Goal: Find specific page/section: Find specific page/section

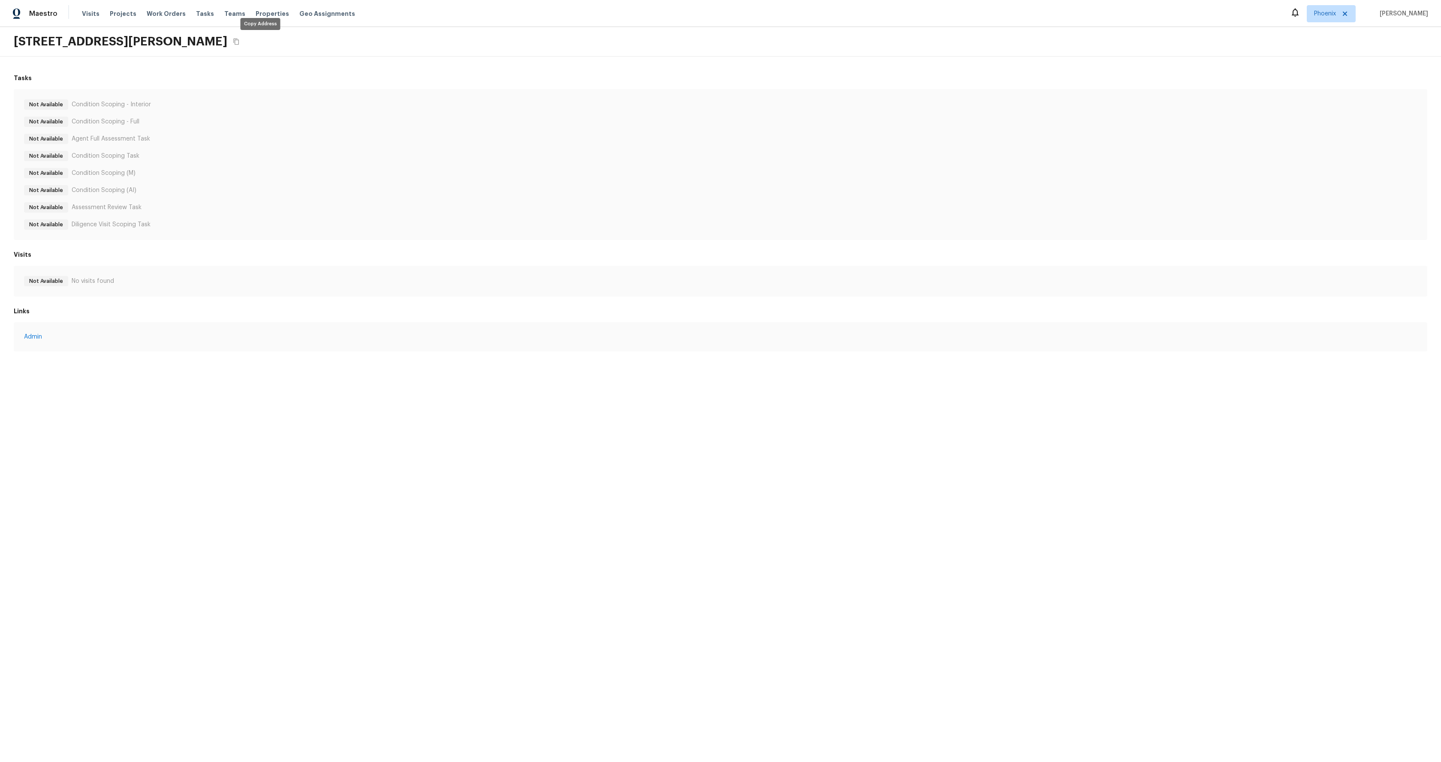
click at [240, 41] on icon "Copy Address" at bounding box center [236, 41] width 7 height 7
click at [240, 43] on icon "Copy Address" at bounding box center [236, 41] width 7 height 7
click at [106, 279] on link "In-Person Walkthrough" at bounding box center [97, 281] width 64 height 9
click at [141, 45] on icon "Copy Address" at bounding box center [137, 41] width 7 height 7
click at [101, 278] on link "In-Person Walkthrough" at bounding box center [97, 281] width 64 height 9
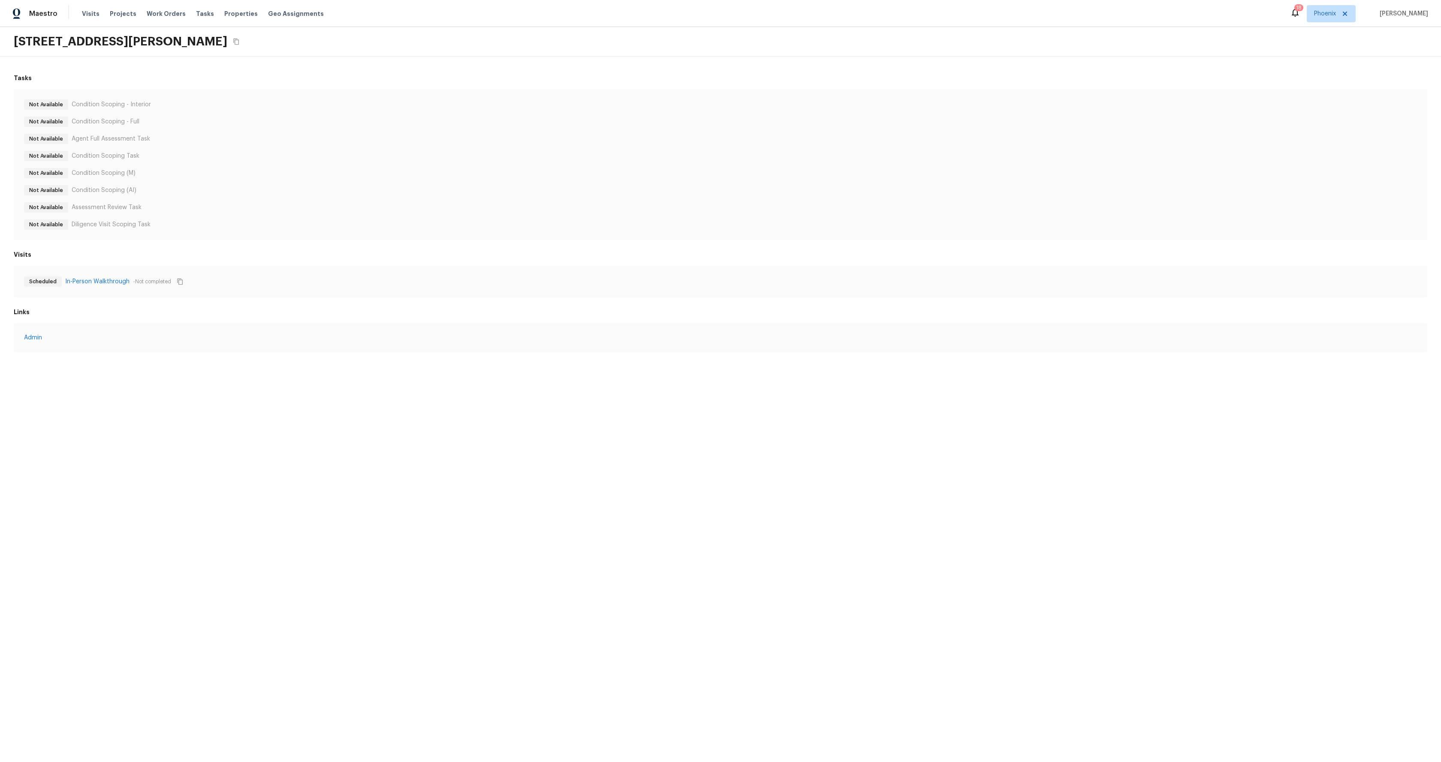
click at [233, 44] on icon "Copy Address" at bounding box center [236, 42] width 6 height 6
click at [100, 283] on link "In-Person Walkthrough" at bounding box center [97, 281] width 64 height 9
click at [141, 44] on icon "Copy Address" at bounding box center [137, 41] width 7 height 7
click at [103, 281] on link "In-Person Walkthrough" at bounding box center [97, 281] width 64 height 9
drag, startPoint x: 295, startPoint y: 45, endPoint x: 296, endPoint y: 53, distance: 8.6
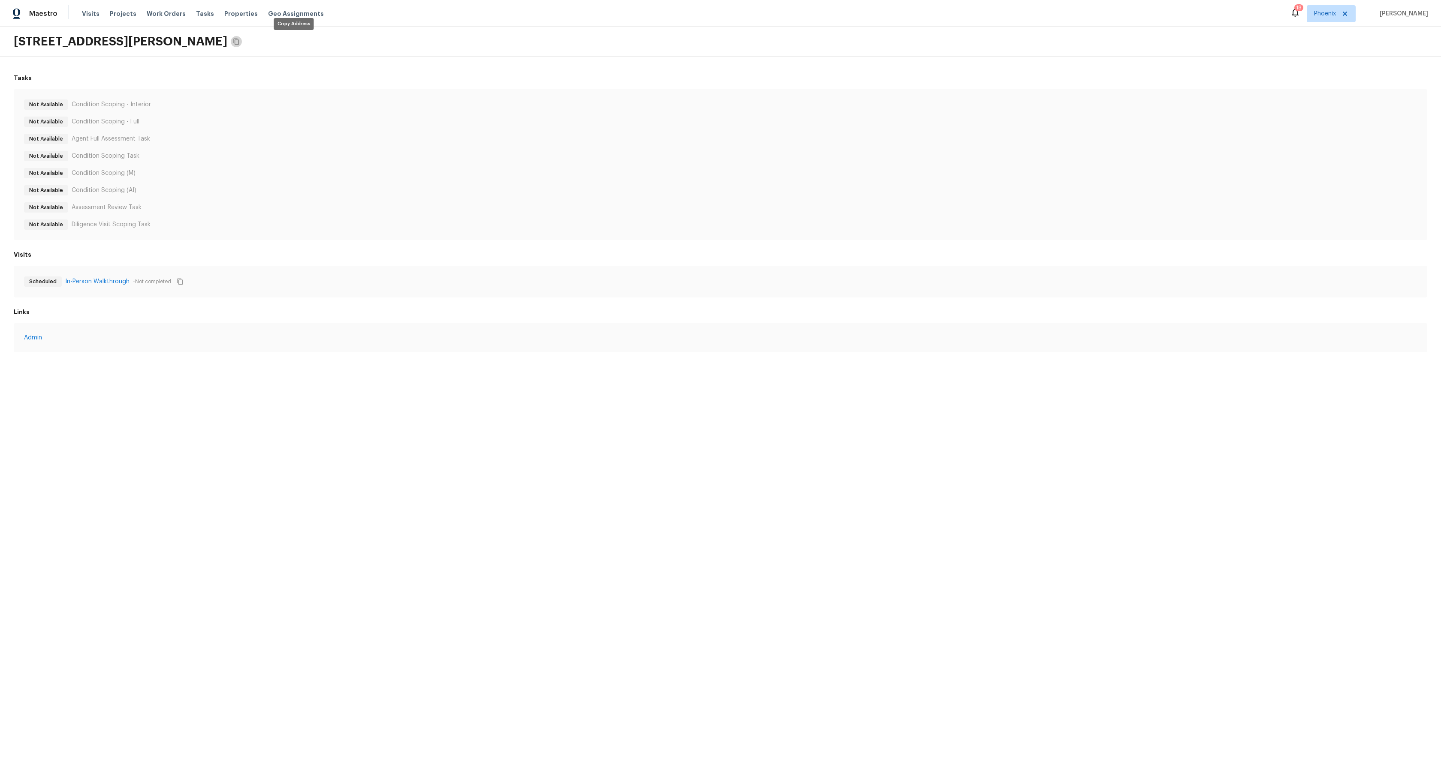
click at [240, 45] on icon "Copy Address" at bounding box center [236, 41] width 7 height 7
click at [92, 282] on link "In-Person Walkthrough" at bounding box center [97, 281] width 64 height 9
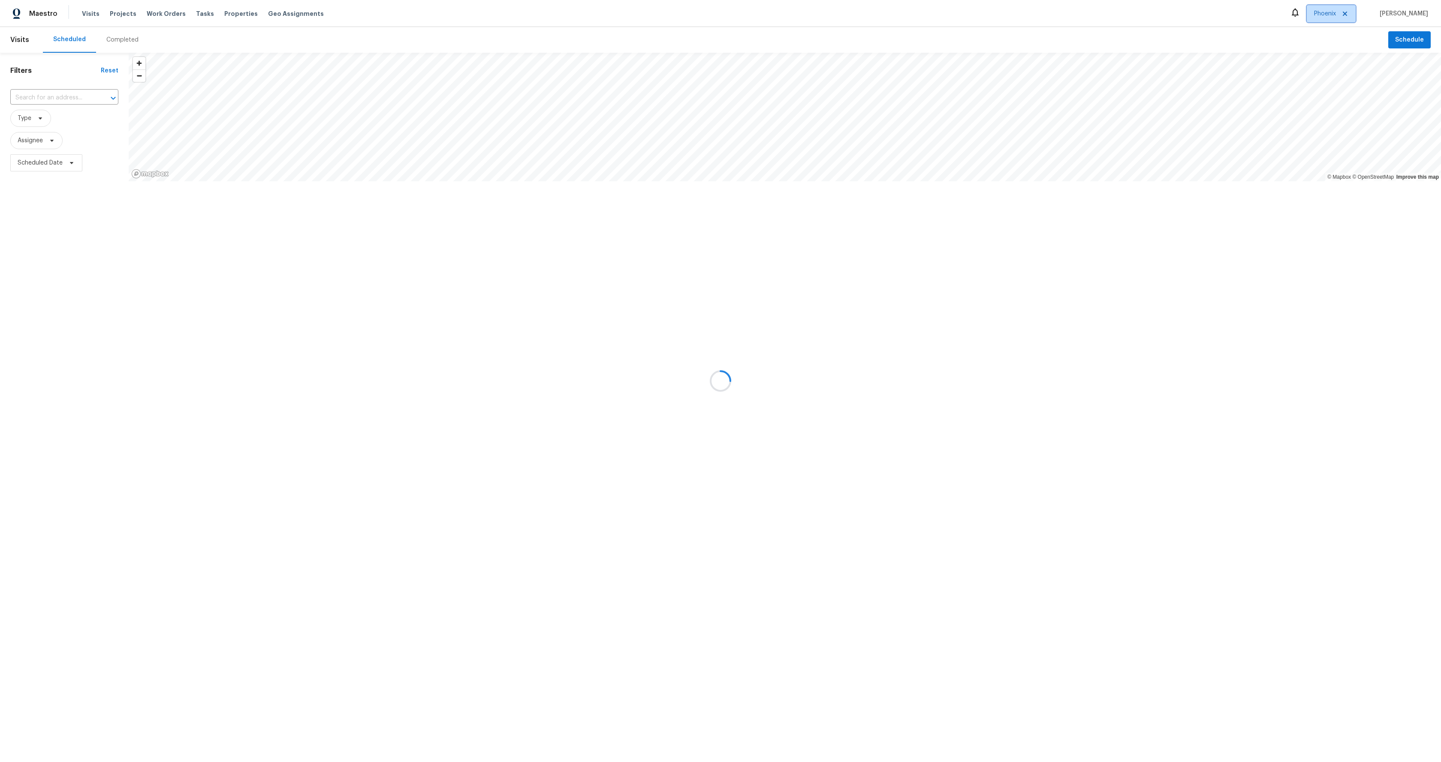
click at [1333, 12] on span "Phoenix" at bounding box center [1325, 13] width 22 height 9
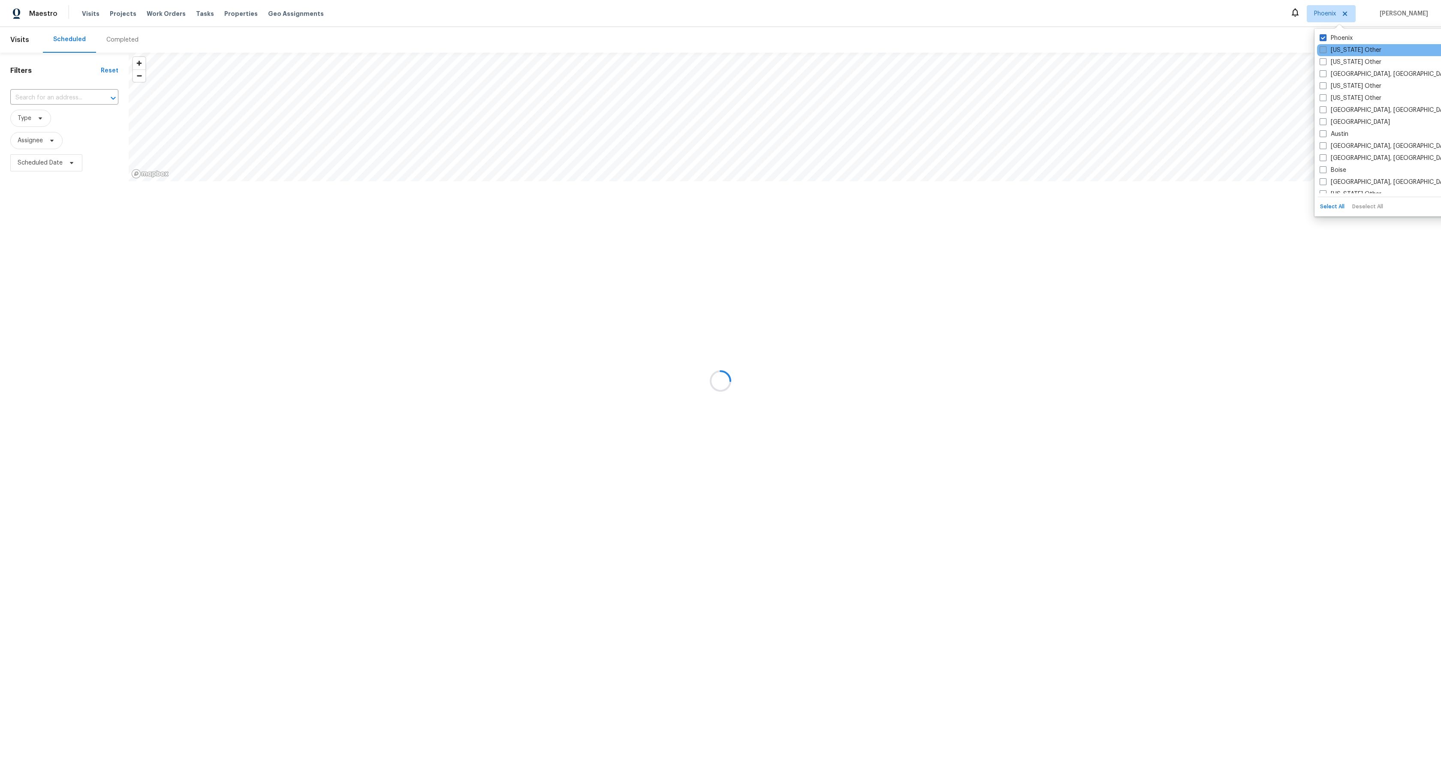
click at [1331, 47] on label "Alabama Other" at bounding box center [1350, 50] width 62 height 9
click at [1325, 47] on input "Alabama Other" at bounding box center [1322, 49] width 6 height 6
click at [1331, 47] on label "Alabama Other" at bounding box center [1342, 50] width 62 height 9
click at [1316, 47] on input "Alabama Other" at bounding box center [1314, 49] width 6 height 6
click at [1331, 47] on label "Alabama Other" at bounding box center [1350, 50] width 62 height 9
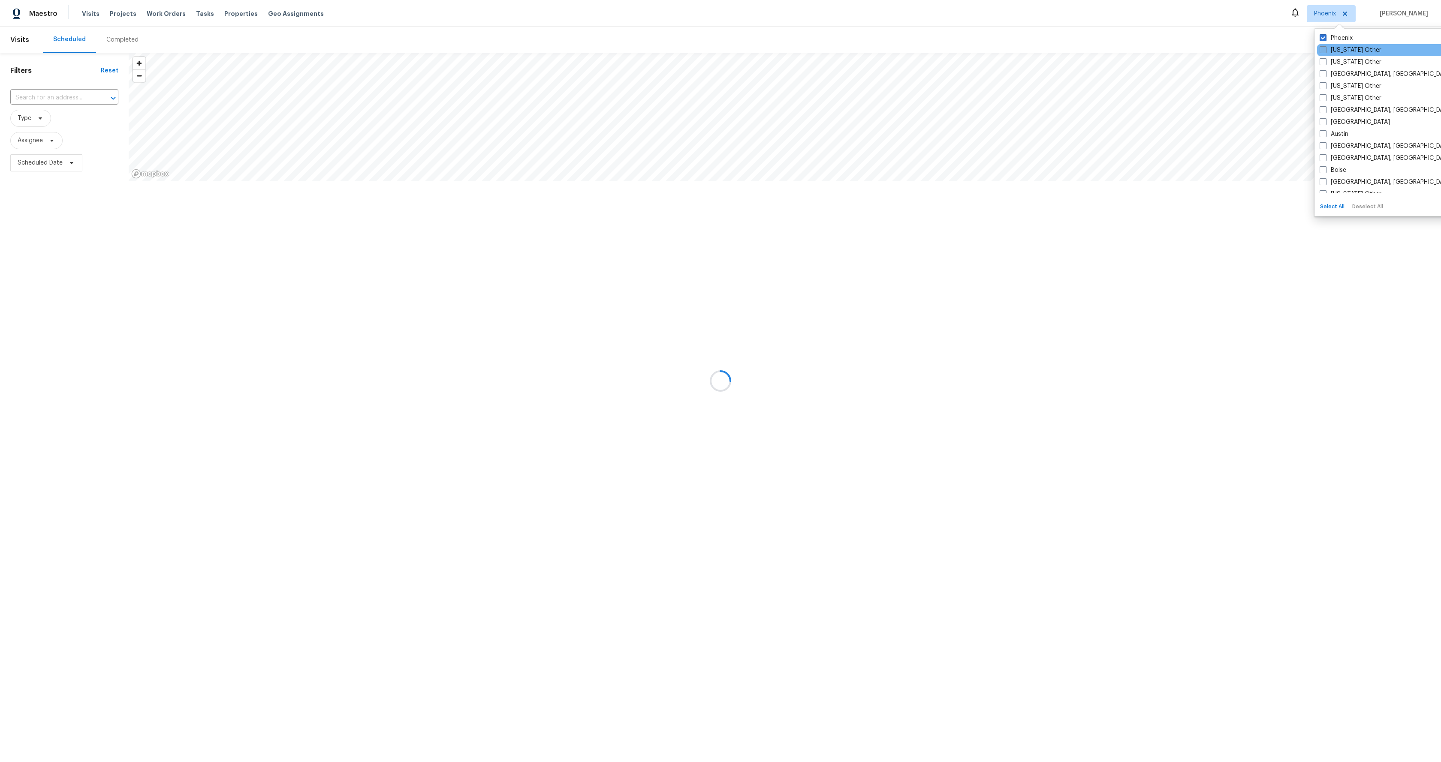
click at [1325, 47] on input "Alabama Other" at bounding box center [1322, 49] width 6 height 6
click at [1331, 47] on label "Alabama Other" at bounding box center [1342, 50] width 62 height 9
click at [1316, 47] on input "Alabama Other" at bounding box center [1314, 49] width 6 height 6
click at [1328, 49] on label "Alabama Other" at bounding box center [1350, 50] width 62 height 9
click at [1325, 49] on input "Alabama Other" at bounding box center [1322, 49] width 6 height 6
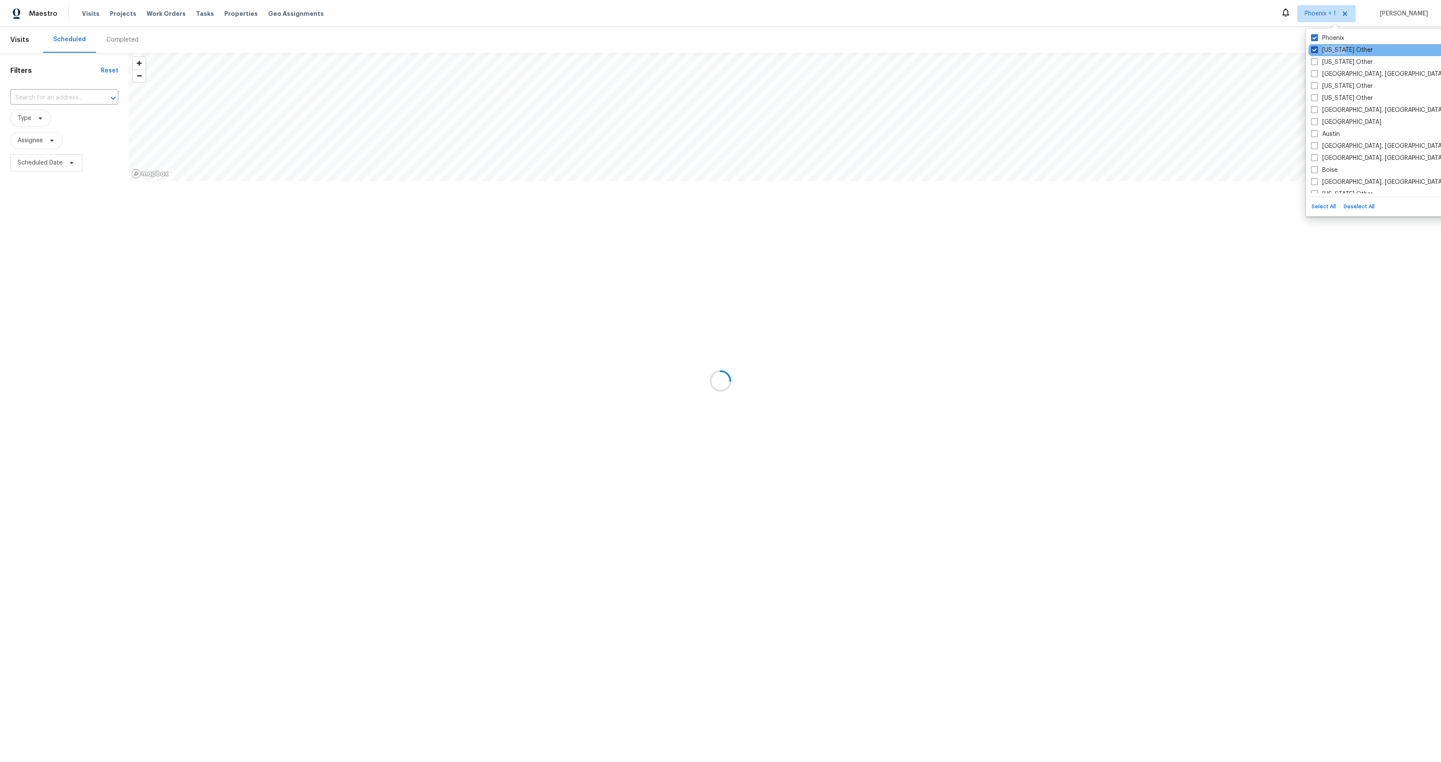
click at [1328, 49] on label "Alabama Other" at bounding box center [1342, 50] width 62 height 9
click at [1316, 49] on input "Alabama Other" at bounding box center [1314, 49] width 6 height 6
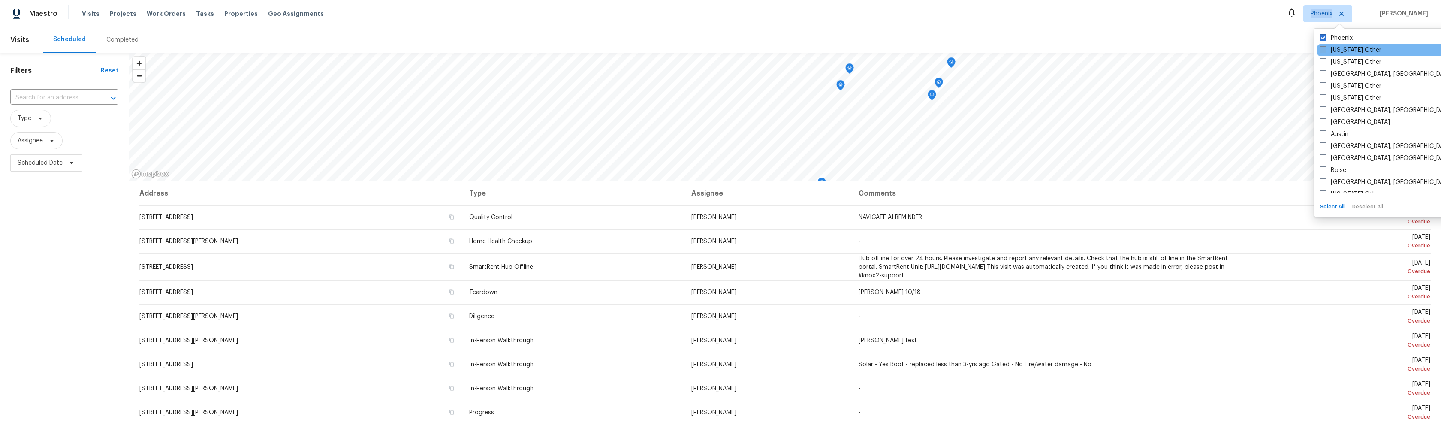
click at [1321, 50] on span at bounding box center [1322, 49] width 7 height 7
click at [1321, 50] on input "Alabama Other" at bounding box center [1322, 49] width 6 height 6
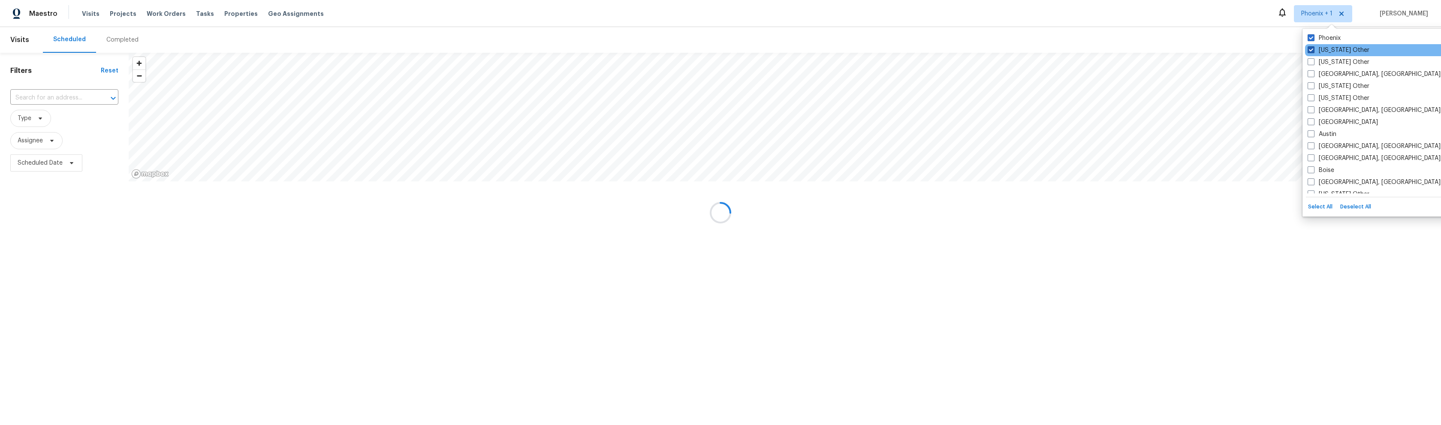
click at [1321, 50] on label "Alabama Other" at bounding box center [1338, 50] width 62 height 9
click at [1313, 50] on input "Alabama Other" at bounding box center [1310, 49] width 6 height 6
click at [1321, 50] on span at bounding box center [1319, 49] width 7 height 7
click at [1321, 50] on input "Alabama Other" at bounding box center [1319, 49] width 6 height 6
click at [1321, 50] on label "Alabama Other" at bounding box center [1338, 50] width 62 height 9
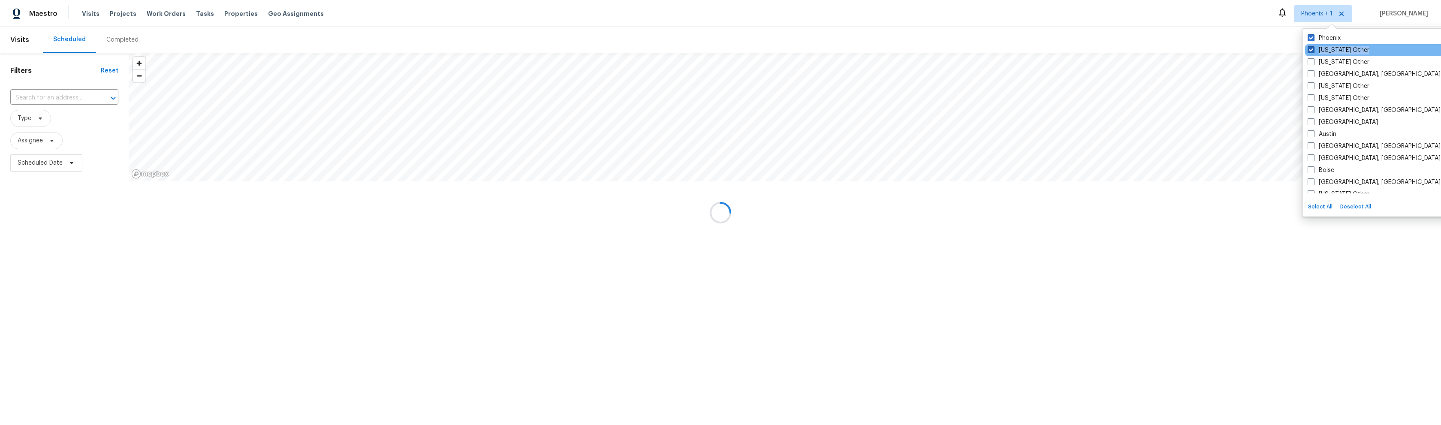
click at [1313, 50] on input "Alabama Other" at bounding box center [1310, 49] width 6 height 6
checkbox input "false"
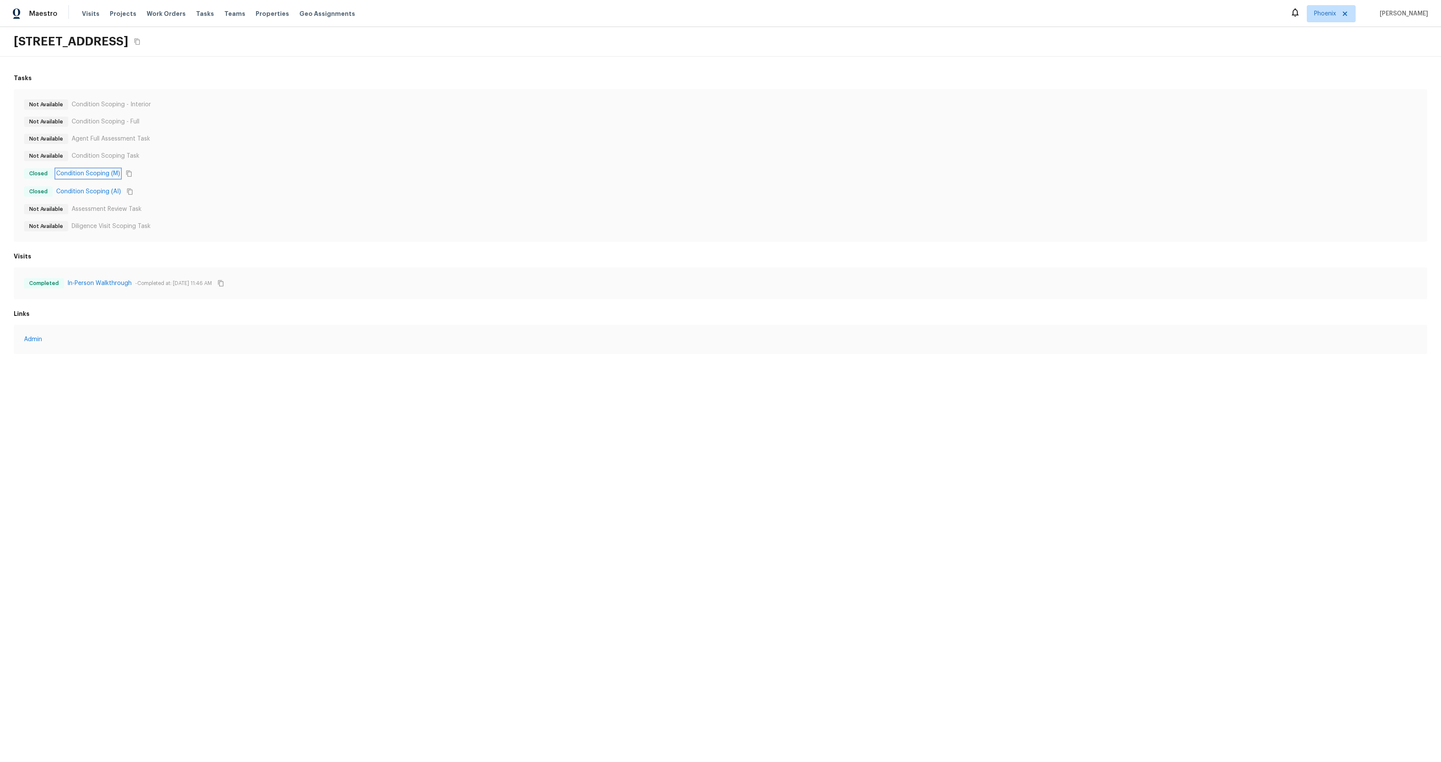
drag, startPoint x: 95, startPoint y: 176, endPoint x: 94, endPoint y: 185, distance: 8.7
click at [95, 176] on link "Condition Scoping (M)" at bounding box center [88, 173] width 64 height 9
click at [94, 193] on link "Condition Scoping (AI)" at bounding box center [88, 191] width 65 height 9
click at [42, 341] on link "Admin" at bounding box center [720, 339] width 1393 height 9
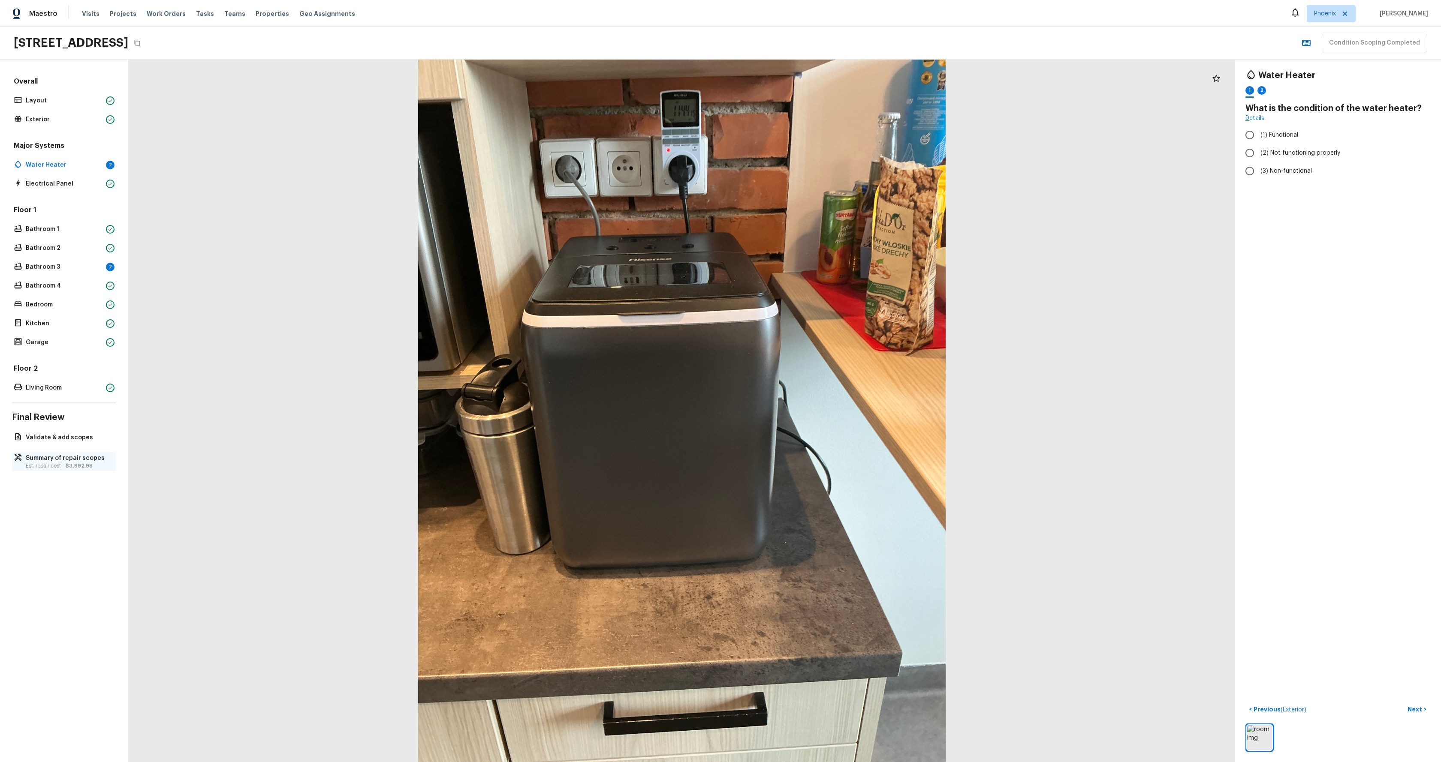
click at [73, 460] on p "Summary of repair scopes" at bounding box center [68, 458] width 85 height 9
